Goal: Task Accomplishment & Management: Complete application form

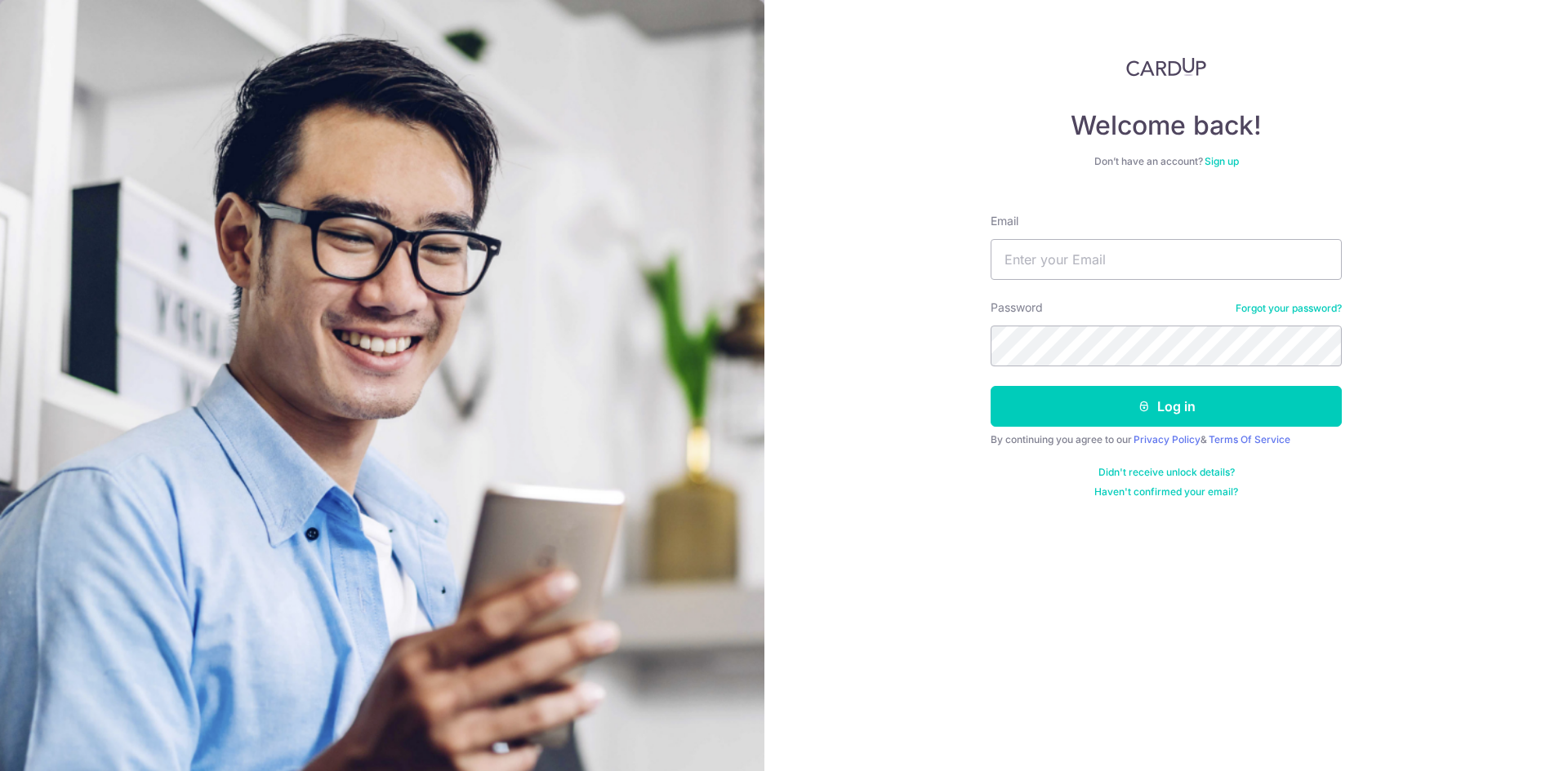
click at [1085, 261] on input "Email" at bounding box center [1166, 259] width 351 height 41
type input "[EMAIL_ADDRESS][DOMAIN_NAME]"
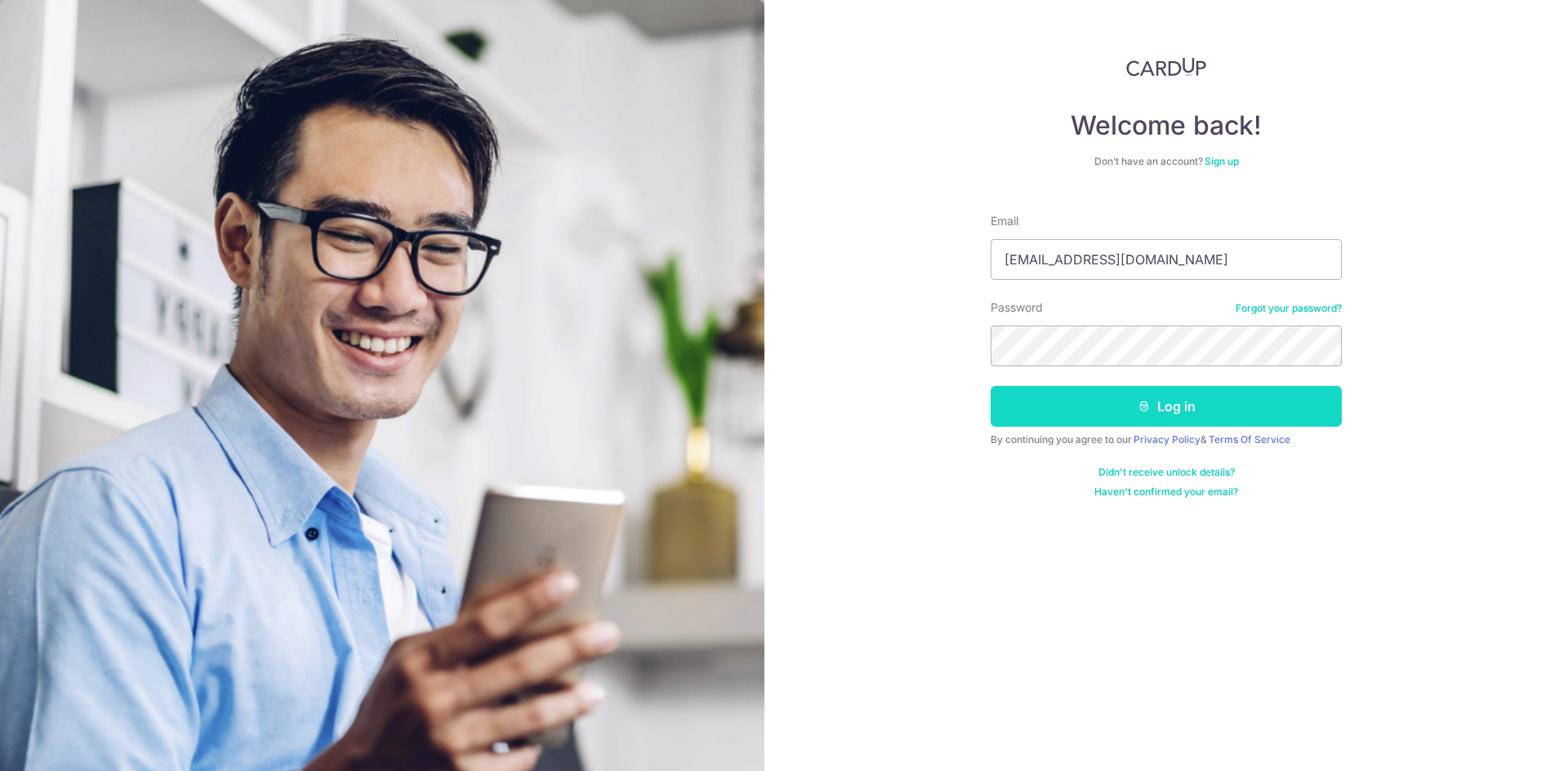
click at [1013, 399] on button "Log in" at bounding box center [1166, 407] width 351 height 41
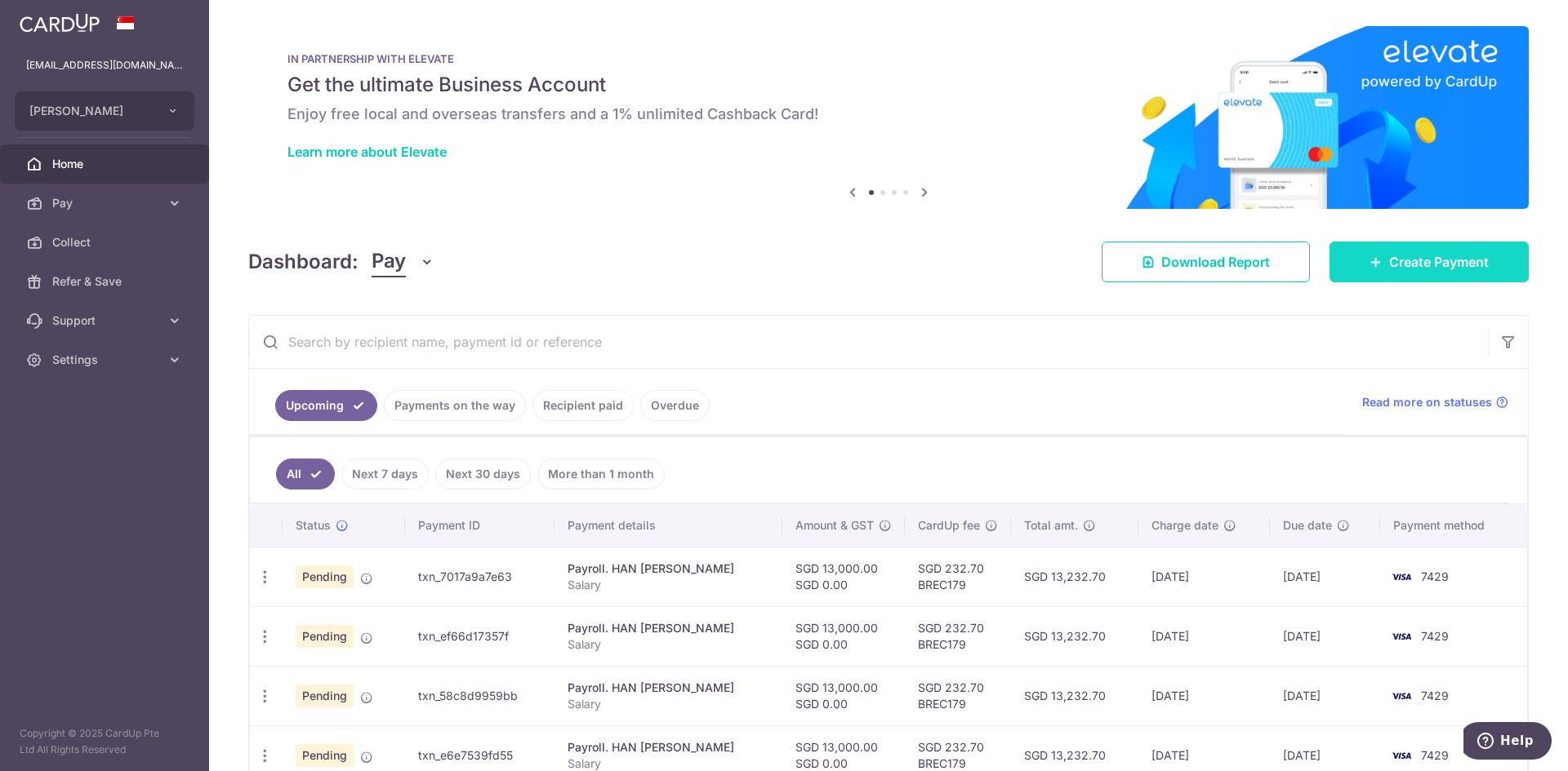
click at [1449, 268] on span "Create Payment" at bounding box center [1438, 261] width 99 height 20
